Goal: Information Seeking & Learning: Learn about a topic

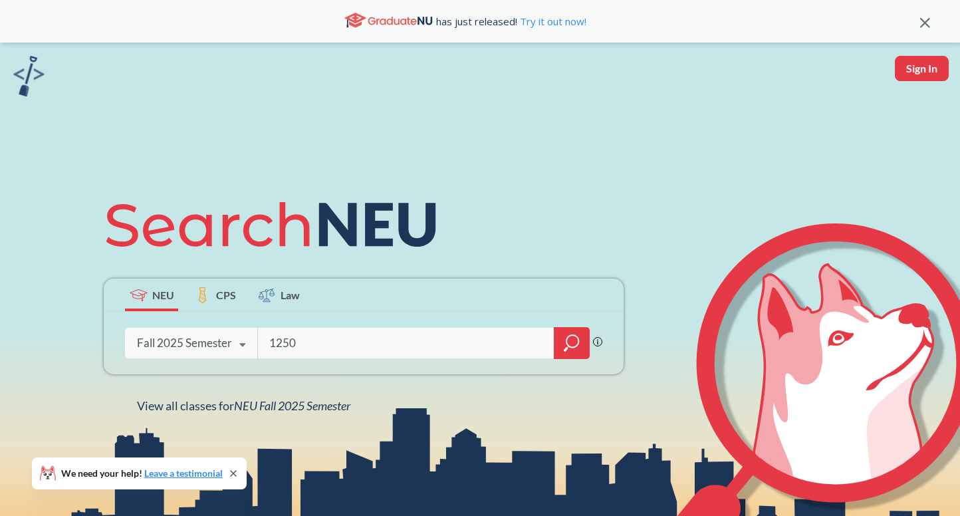
type input "1250"
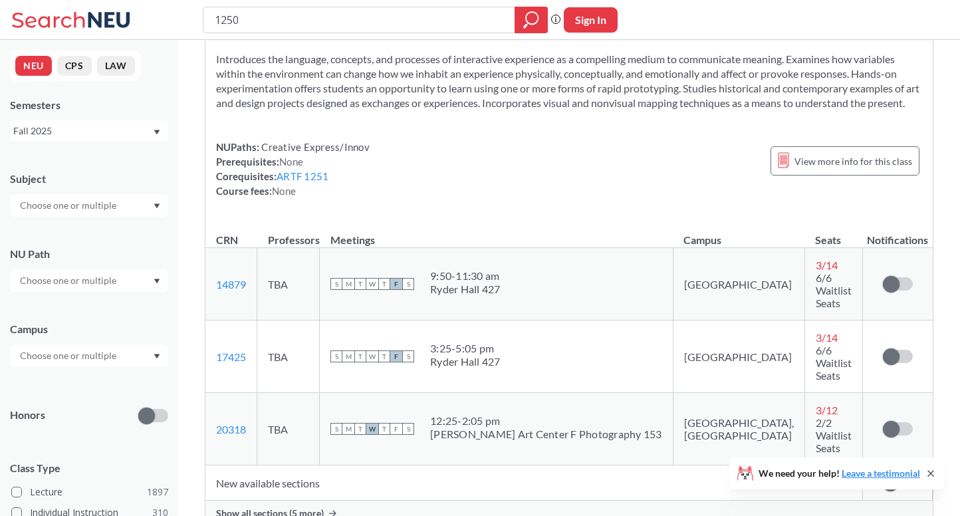
scroll to position [368, 0]
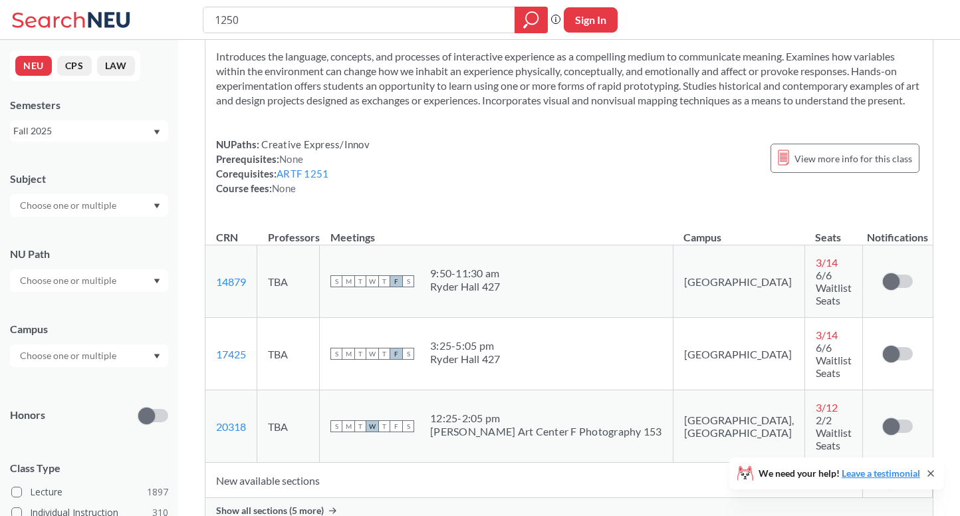
click at [409, 498] on div "Show all sections (5 more)" at bounding box center [568, 510] width 727 height 25
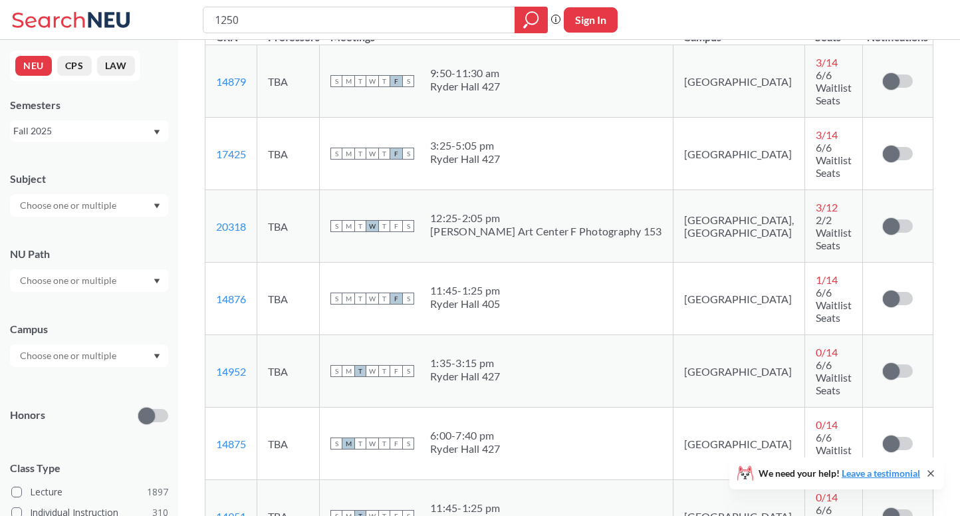
scroll to position [652, 0]
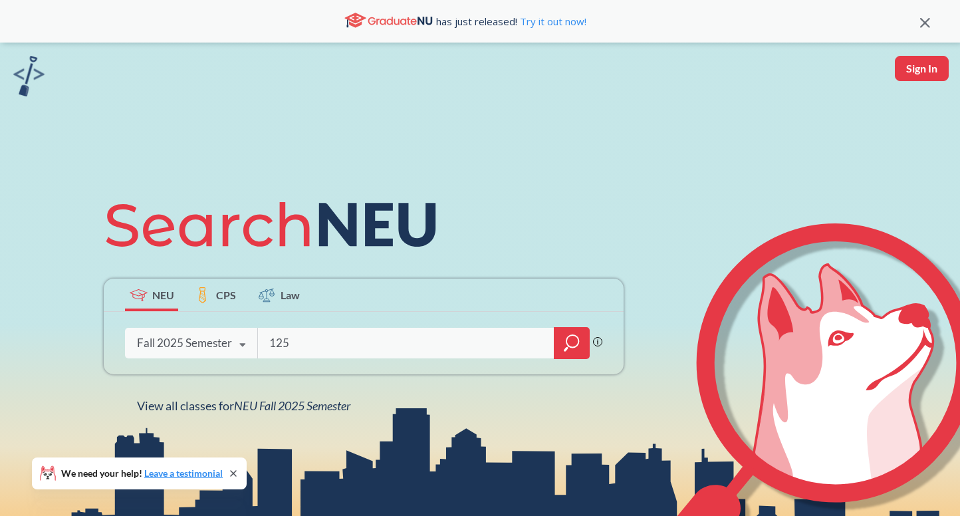
type input "1250"
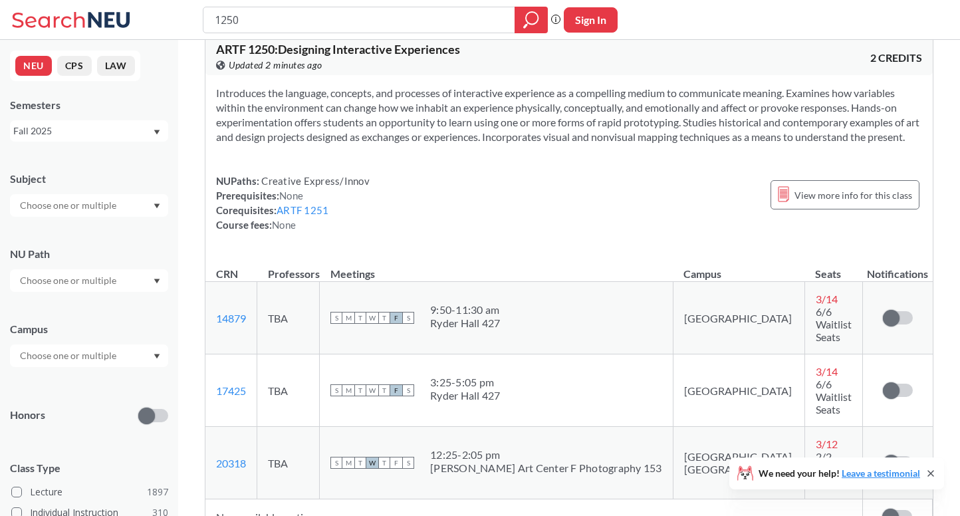
scroll to position [330, 0]
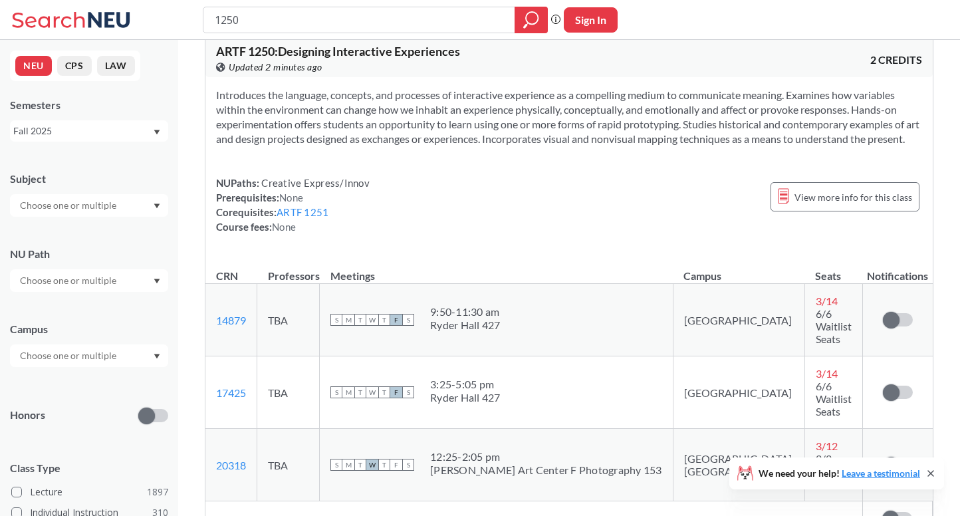
click at [844, 99] on section "Introduces the language, concepts, and processes of interactive experience as a…" at bounding box center [569, 117] width 706 height 59
